Goal: Information Seeking & Learning: Understand process/instructions

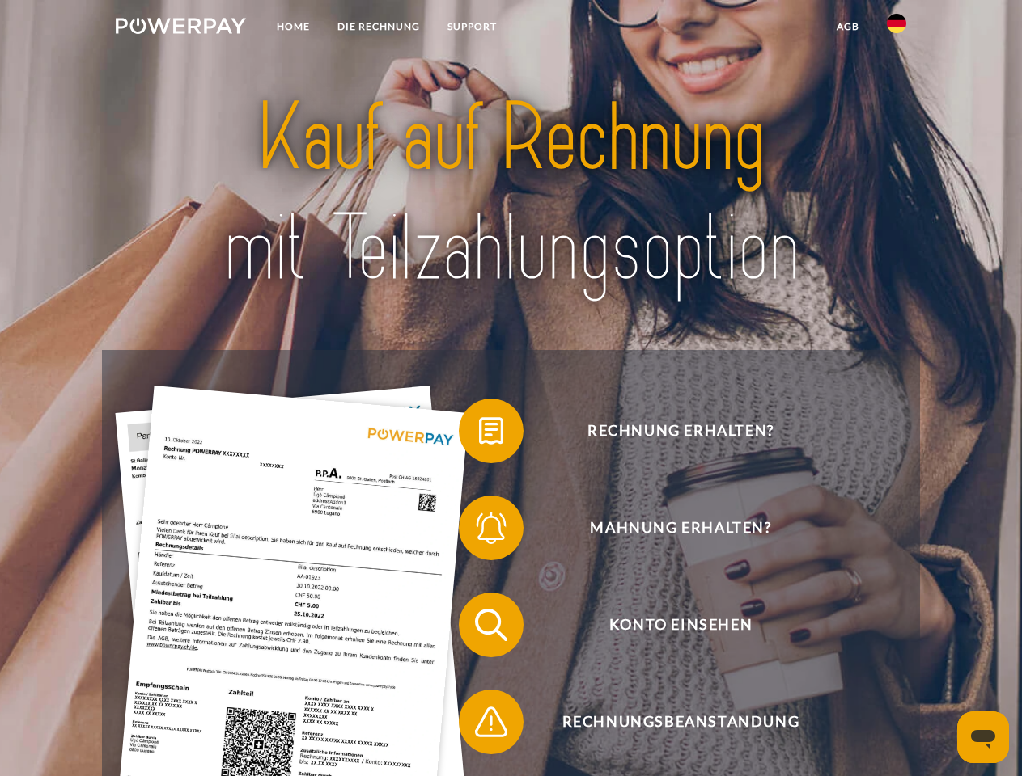
click at [180, 28] on img at bounding box center [181, 26] width 130 height 16
click at [896, 28] on img at bounding box center [895, 23] width 19 height 19
click at [847, 27] on link "agb" at bounding box center [848, 26] width 50 height 29
click at [479, 434] on span at bounding box center [466, 431] width 81 height 81
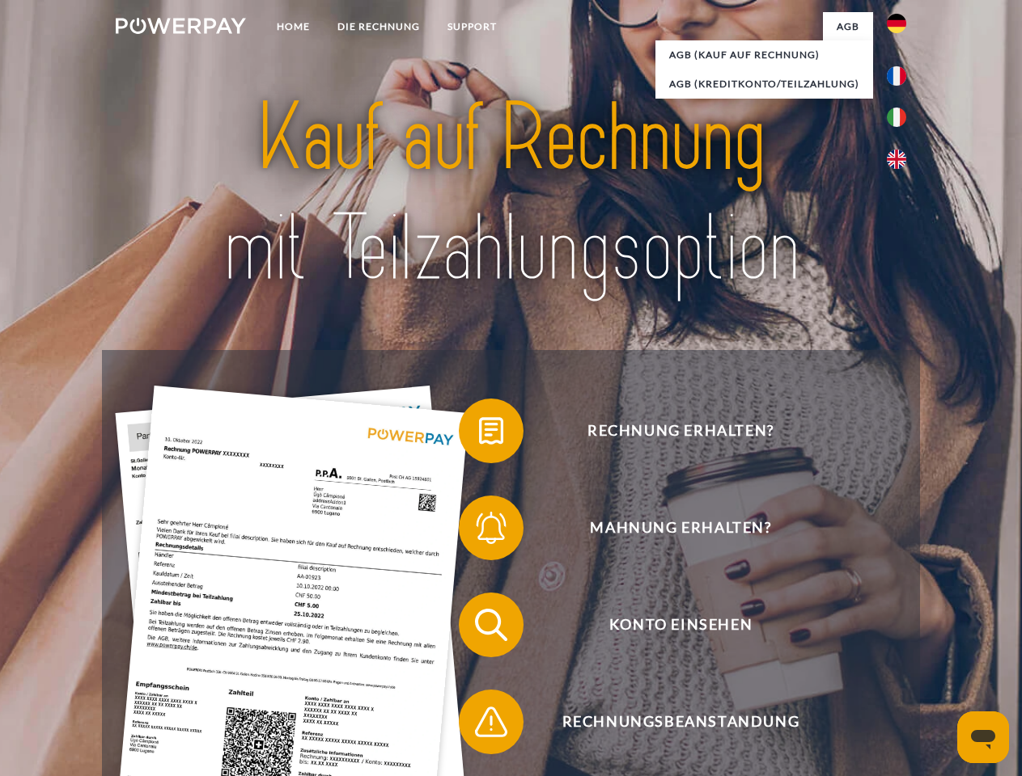
click at [479, 531] on span at bounding box center [466, 528] width 81 height 81
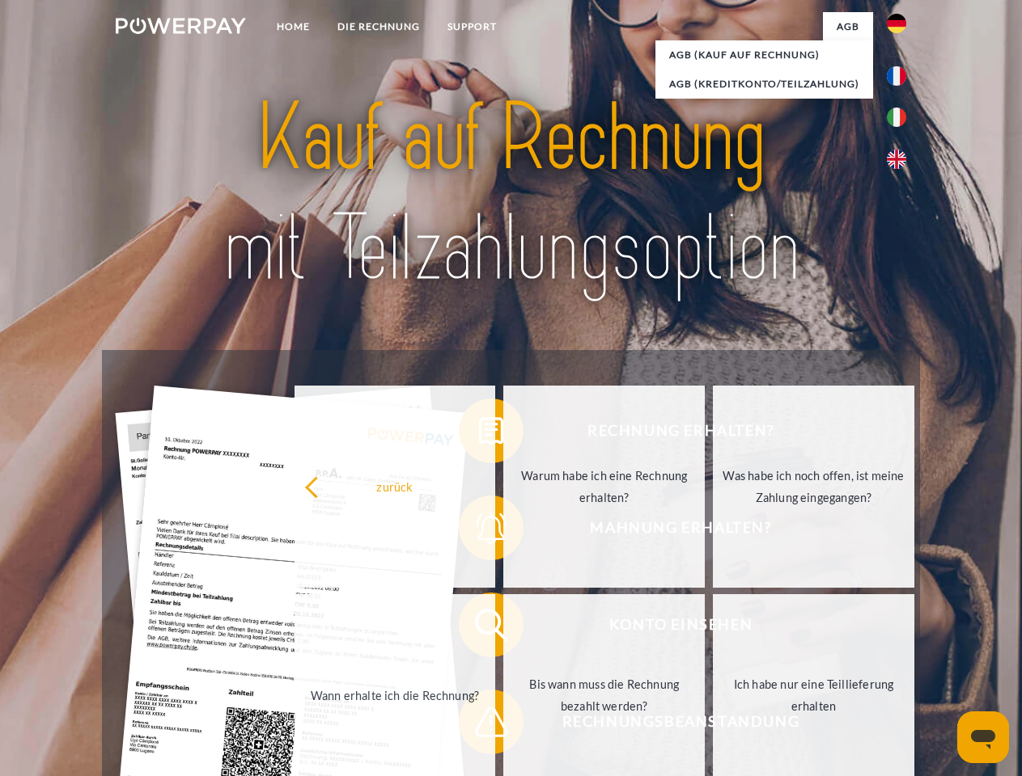
click at [503, 628] on link "Bis wann muss die Rechnung bezahlt werden?" at bounding box center [603, 695] width 201 height 202
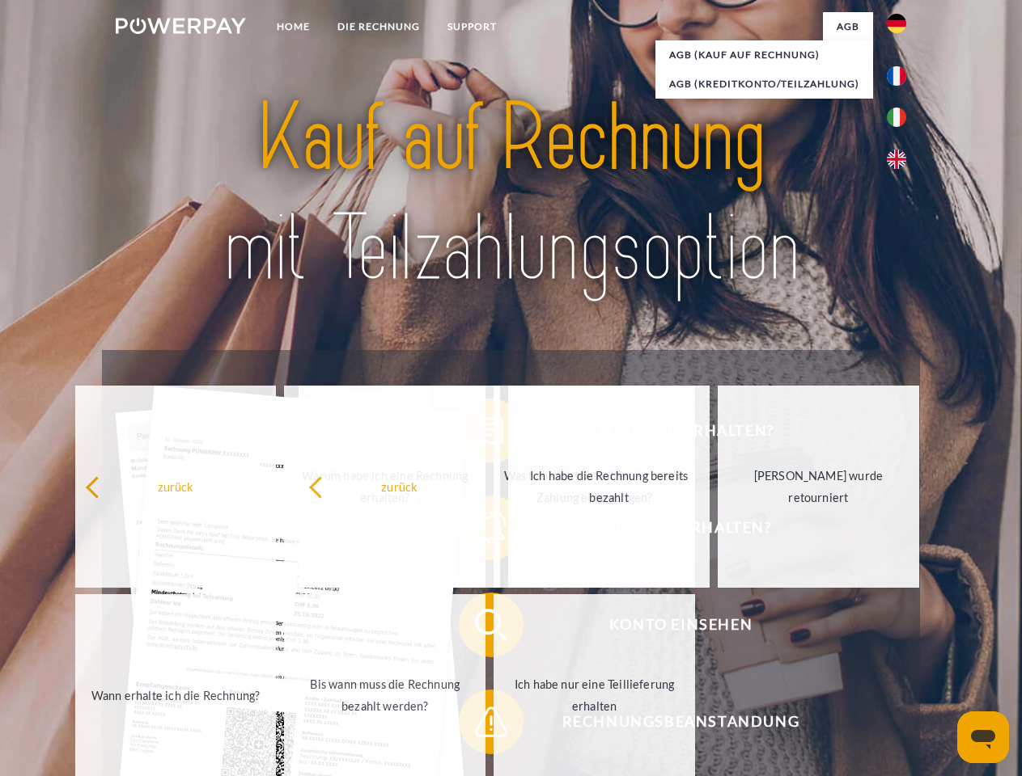
click at [479, 726] on span at bounding box center [466, 722] width 81 height 81
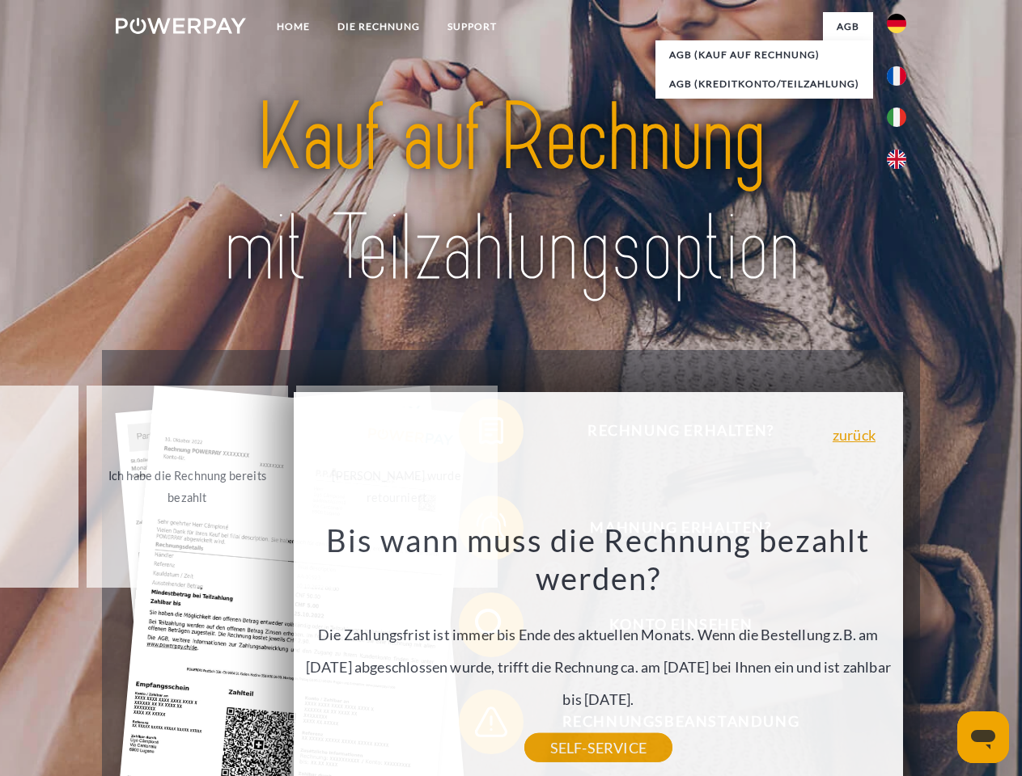
click at [983, 738] on icon "Messaging-Fenster öffnen" at bounding box center [983, 739] width 24 height 19
